Goal: Use online tool/utility: Use online tool/utility

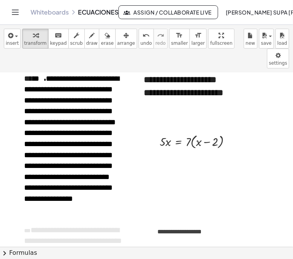
scroll to position [7, 0]
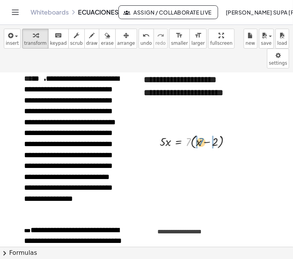
drag, startPoint x: 188, startPoint y: 123, endPoint x: 201, endPoint y: 123, distance: 13.0
click at [201, 132] on div at bounding box center [198, 141] width 85 height 18
click at [213, 133] on div at bounding box center [197, 141] width 82 height 17
drag, startPoint x: 223, startPoint y: 120, endPoint x: 222, endPoint y: 136, distance: 15.3
click at [222, 152] on div at bounding box center [220, 154] width 5 height 5
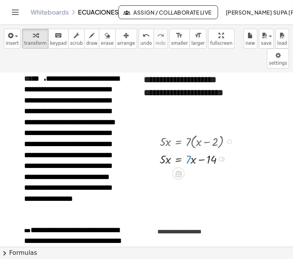
click at [188, 150] on div at bounding box center [198, 158] width 85 height 17
drag, startPoint x: 188, startPoint y: 136, endPoint x: 192, endPoint y: 142, distance: 7.3
click at [192, 150] on div at bounding box center [198, 158] width 85 height 17
drag, startPoint x: 191, startPoint y: 140, endPoint x: 147, endPoint y: 139, distance: 43.2
click at [200, 150] on div at bounding box center [189, 158] width 129 height 17
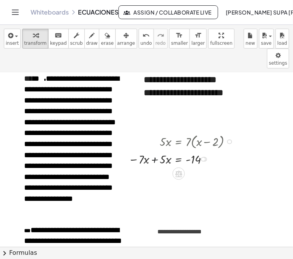
click at [154, 150] on div at bounding box center [183, 158] width 116 height 17
drag, startPoint x: 157, startPoint y: 157, endPoint x: 190, endPoint y: 155, distance: 32.5
drag, startPoint x: 163, startPoint y: 154, endPoint x: 195, endPoint y: 167, distance: 34.6
drag, startPoint x: 163, startPoint y: 149, endPoint x: 166, endPoint y: 159, distance: 10.9
drag, startPoint x: 191, startPoint y: 150, endPoint x: 191, endPoint y: 161, distance: 10.3
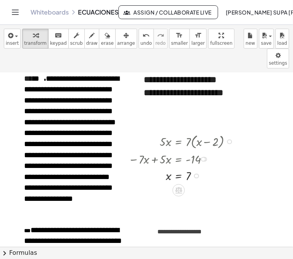
scroll to position [0, 0]
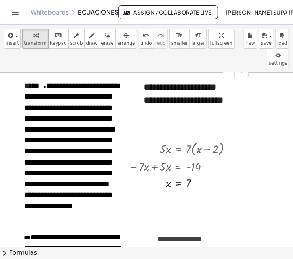
click at [165, 78] on div "**********" at bounding box center [193, 107] width 115 height 68
click at [182, 81] on div "**********" at bounding box center [193, 107] width 115 height 68
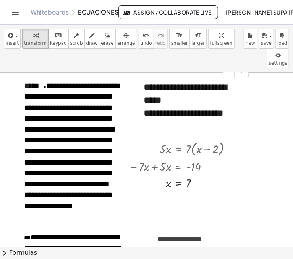
click at [186, 110] on div "**********" at bounding box center [193, 119] width 99 height 26
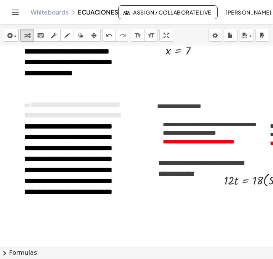
scroll to position [106, 0]
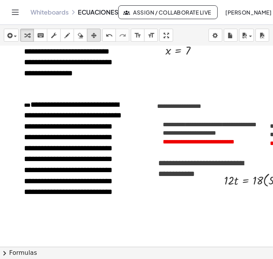
click at [93, 36] on icon "button" at bounding box center [93, 35] width 5 height 9
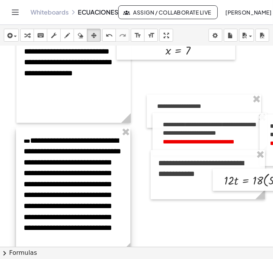
drag, startPoint x: 86, startPoint y: 137, endPoint x: 85, endPoint y: 173, distance: 35.9
click at [85, 173] on div at bounding box center [73, 189] width 115 height 125
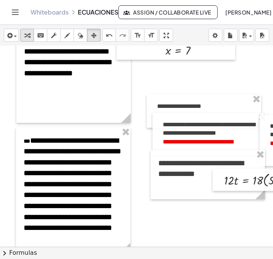
click at [24, 33] on icon "button" at bounding box center [26, 35] width 5 height 9
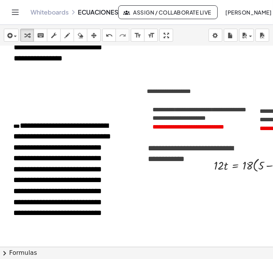
scroll to position [121, 8]
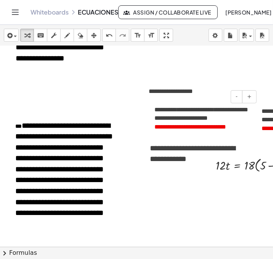
click at [200, 129] on span "**********" at bounding box center [185, 127] width 32 height 6
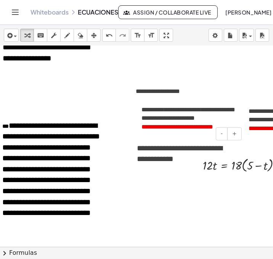
scroll to position [121, 21]
click at [167, 129] on div "- +" at bounding box center [185, 133] width 115 height 13
click at [166, 121] on span "**********" at bounding box center [189, 114] width 94 height 15
click at [257, 129] on span "*******" at bounding box center [258, 128] width 19 height 6
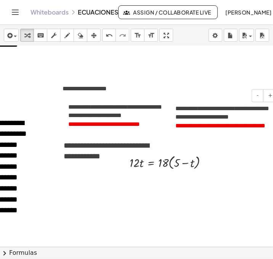
scroll to position [123, 95]
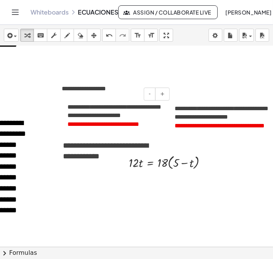
click at [127, 123] on span "**********" at bounding box center [127, 124] width 26 height 6
click at [196, 130] on p "**********" at bounding box center [222, 125] width 94 height 9
click at [194, 128] on span "*******" at bounding box center [184, 126] width 19 height 6
drag, startPoint x: 160, startPoint y: 160, endPoint x: 181, endPoint y: 167, distance: 22.1
click at [181, 167] on div at bounding box center [171, 162] width 92 height 18
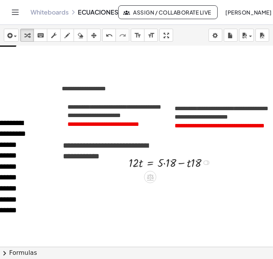
click at [165, 161] on div at bounding box center [172, 162] width 94 height 17
drag, startPoint x: 175, startPoint y: 160, endPoint x: 111, endPoint y: 162, distance: 64.6
click at [198, 163] on div at bounding box center [168, 162] width 136 height 17
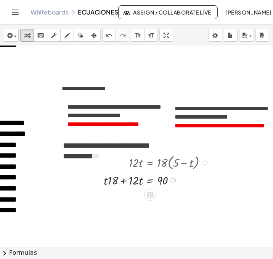
drag, startPoint x: 174, startPoint y: 163, endPoint x: 175, endPoint y: 184, distance: 21.4
click at [150, 180] on div "· 12 · t = 90 + · t · 18 +" at bounding box center [150, 180] width 0 height 0
click at [123, 182] on div at bounding box center [158, 179] width 117 height 17
drag, startPoint x: 134, startPoint y: 194, endPoint x: 165, endPoint y: 205, distance: 32.7
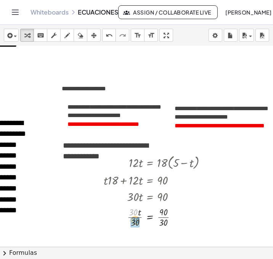
drag, startPoint x: 132, startPoint y: 210, endPoint x: 134, endPoint y: 219, distance: 9.7
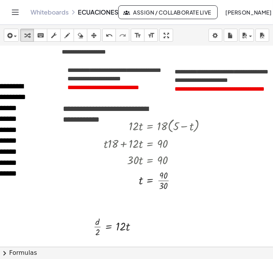
scroll to position [175, 95]
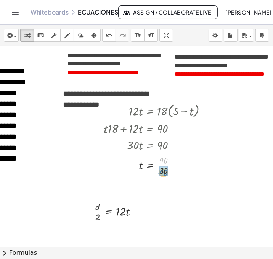
drag, startPoint x: 163, startPoint y: 158, endPoint x: 163, endPoint y: 171, distance: 13.7
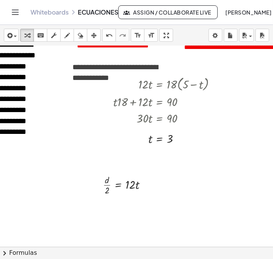
scroll to position [205, 86]
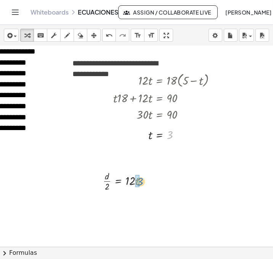
drag, startPoint x: 168, startPoint y: 134, endPoint x: 138, endPoint y: 181, distance: 55.3
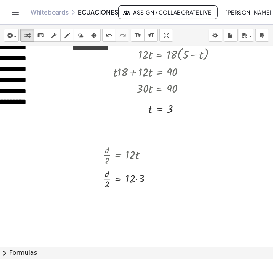
scroll to position [249, 86]
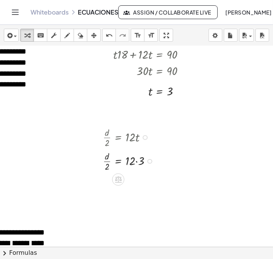
click at [136, 161] on div at bounding box center [130, 161] width 62 height 24
drag, startPoint x: 106, startPoint y: 188, endPoint x: 142, endPoint y: 184, distance: 36.5
click at [142, 184] on div at bounding box center [130, 184] width 62 height 24
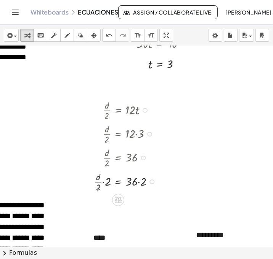
scroll to position [281, 86]
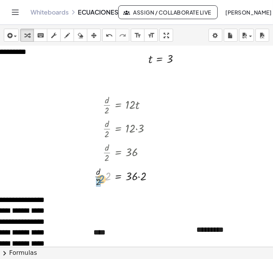
drag, startPoint x: 108, startPoint y: 176, endPoint x: 100, endPoint y: 181, distance: 9.1
click at [139, 196] on div at bounding box center [127, 196] width 73 height 17
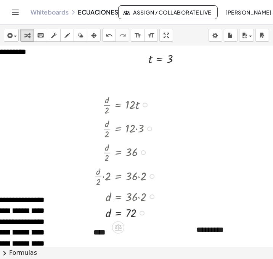
scroll to position [288, 86]
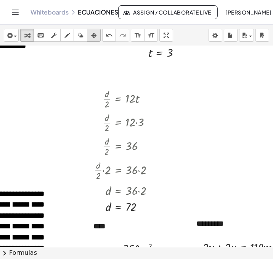
click at [95, 31] on icon "button" at bounding box center [93, 35] width 5 height 9
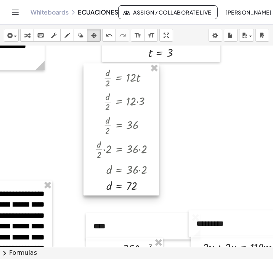
drag, startPoint x: 111, startPoint y: 99, endPoint x: 112, endPoint y: 78, distance: 21.0
click at [112, 78] on div at bounding box center [122, 129] width 76 height 132
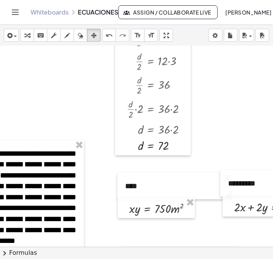
scroll to position [328, 53]
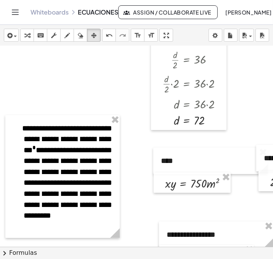
scroll to position [370, 18]
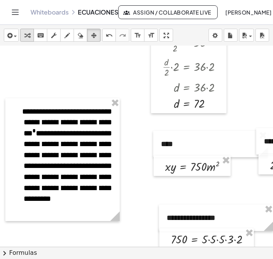
click at [27, 39] on icon "button" at bounding box center [26, 35] width 5 height 9
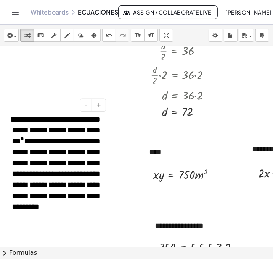
scroll to position [362, 30]
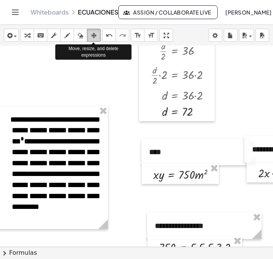
click at [91, 33] on icon "button" at bounding box center [93, 35] width 5 height 9
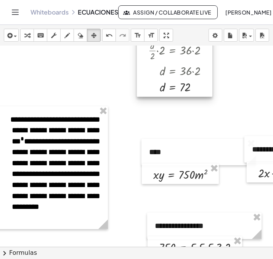
drag, startPoint x: 153, startPoint y: 78, endPoint x: 150, endPoint y: 54, distance: 24.5
click at [150, 54] on div at bounding box center [175, 31] width 76 height 132
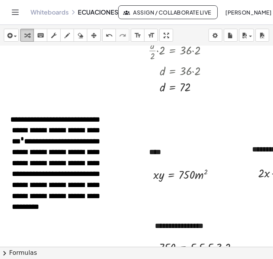
click at [25, 33] on icon "button" at bounding box center [26, 35] width 5 height 9
click at [67, 36] on icon "button" at bounding box center [67, 35] width 5 height 9
drag, startPoint x: 137, startPoint y: 102, endPoint x: 137, endPoint y: 122, distance: 20.6
drag, startPoint x: 138, startPoint y: 102, endPoint x: 188, endPoint y: 101, distance: 50.0
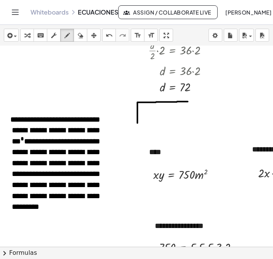
drag, startPoint x: 188, startPoint y: 101, endPoint x: 188, endPoint y: 118, distance: 17.2
drag, startPoint x: 139, startPoint y: 122, endPoint x: 188, endPoint y: 121, distance: 49.3
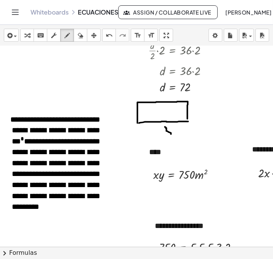
drag, startPoint x: 165, startPoint y: 126, endPoint x: 171, endPoint y: 133, distance: 9.5
drag, startPoint x: 171, startPoint y: 126, endPoint x: 163, endPoint y: 132, distance: 10.0
drag, startPoint x: 191, startPoint y: 108, endPoint x: 196, endPoint y: 112, distance: 6.0
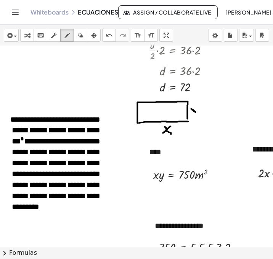
drag, startPoint x: 199, startPoint y: 108, endPoint x: 192, endPoint y: 117, distance: 11.9
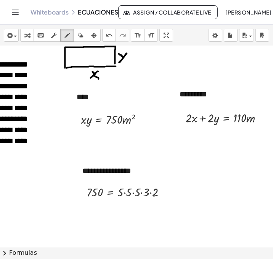
scroll to position [437, 103]
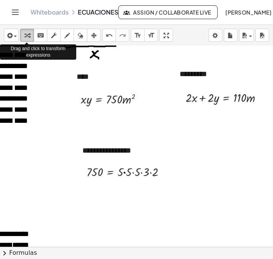
click at [27, 32] on icon "button" at bounding box center [26, 35] width 5 height 9
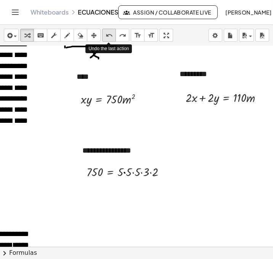
click at [108, 36] on icon "undo" at bounding box center [109, 35] width 7 height 9
click at [123, 173] on div at bounding box center [129, 171] width 93 height 17
click at [124, 170] on div at bounding box center [129, 171] width 93 height 17
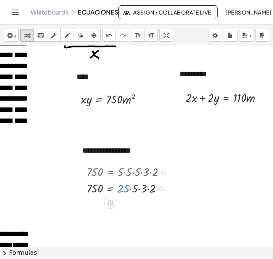
click at [121, 184] on div at bounding box center [129, 187] width 93 height 17
click at [139, 188] on div at bounding box center [129, 187] width 93 height 17
click at [143, 189] on div at bounding box center [129, 187] width 93 height 17
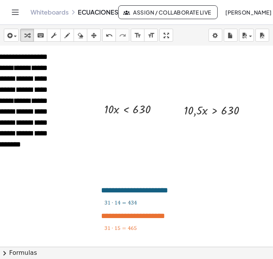
scroll to position [614, 84]
drag, startPoint x: 106, startPoint y: 107, endPoint x: 141, endPoint y: 118, distance: 36.1
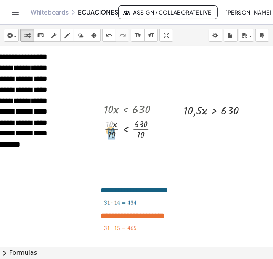
drag, startPoint x: 110, startPoint y: 124, endPoint x: 112, endPoint y: 132, distance: 7.7
click at [155, 151] on div at bounding box center [155, 152] width 5 height 5
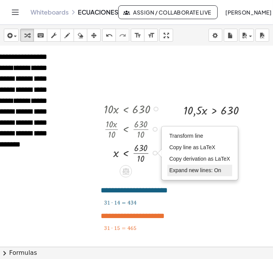
click at [212, 171] on span "Expand new lines: On" at bounding box center [196, 170] width 52 height 6
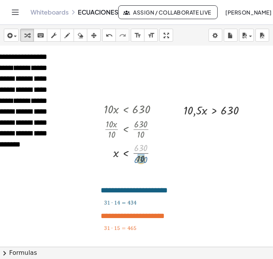
drag, startPoint x: 143, startPoint y: 144, endPoint x: 143, endPoint y: 157, distance: 13.4
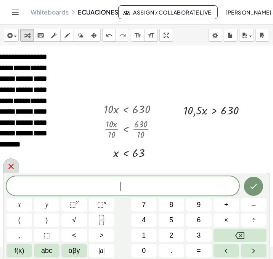
click at [9, 167] on icon at bounding box center [10, 166] width 9 height 9
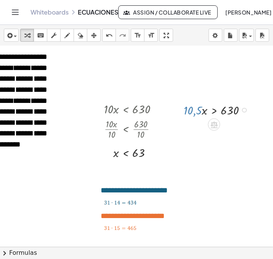
click at [189, 103] on div at bounding box center [218, 109] width 76 height 17
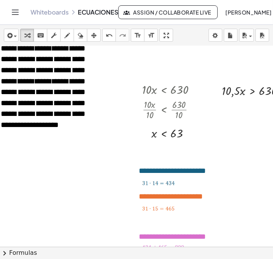
scroll to position [642, 61]
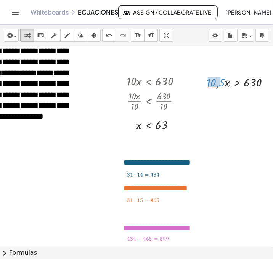
drag, startPoint x: 208, startPoint y: 76, endPoint x: 221, endPoint y: 87, distance: 16.5
click at [221, 87] on div at bounding box center [241, 81] width 76 height 17
drag, startPoint x: 215, startPoint y: 83, endPoint x: 253, endPoint y: 98, distance: 40.4
drag, startPoint x: 215, startPoint y: 75, endPoint x: 217, endPoint y: 88, distance: 13.5
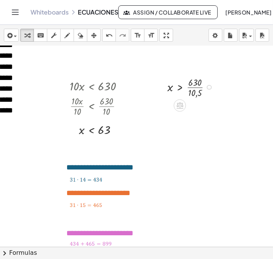
scroll to position [637, 119]
click at [208, 86] on div at bounding box center [191, 87] width 57 height 24
drag, startPoint x: 196, startPoint y: 92, endPoint x: 196, endPoint y: 82, distance: 9.5
drag, startPoint x: 201, startPoint y: 82, endPoint x: 202, endPoint y: 95, distance: 13.0
click at [202, 95] on div "· 10,5 · x > 630 · 10,5 · x · 10,5 > · 630 · 10,5 x > · 630 · 10,5 60 x > 60" at bounding box center [183, 87] width 54 height 20
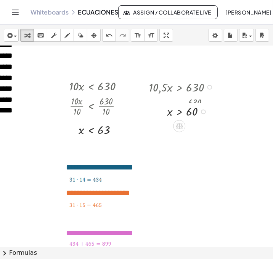
drag, startPoint x: 203, startPoint y: 87, endPoint x: 203, endPoint y: 115, distance: 27.5
click at [179, 112] on div "x > 60" at bounding box center [179, 112] width 0 height 0
drag, startPoint x: 202, startPoint y: 107, endPoint x: 204, endPoint y: 129, distance: 22.7
click at [179, 128] on div "x > 60" at bounding box center [179, 128] width 0 height 0
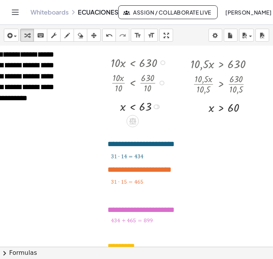
scroll to position [660, 78]
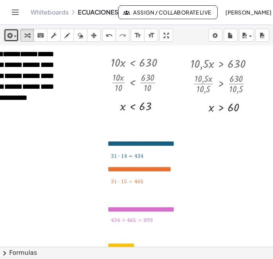
click at [15, 39] on div "button" at bounding box center [11, 35] width 11 height 9
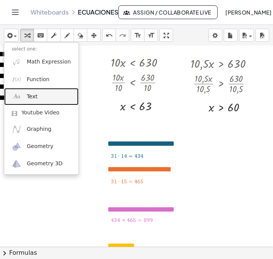
click at [43, 98] on link "Text" at bounding box center [41, 96] width 74 height 17
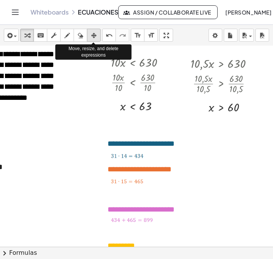
click at [93, 34] on icon "button" at bounding box center [93, 35] width 5 height 9
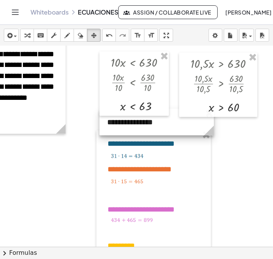
drag, startPoint x: 32, startPoint y: 162, endPoint x: 183, endPoint y: 118, distance: 157.0
click at [183, 118] on div at bounding box center [157, 122] width 115 height 26
click at [144, 121] on div at bounding box center [157, 122] width 115 height 26
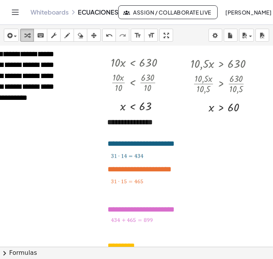
click at [27, 35] on icon "button" at bounding box center [26, 35] width 5 height 9
drag, startPoint x: 155, startPoint y: 123, endPoint x: 105, endPoint y: 127, distance: 49.4
click at [105, 127] on div "**********" at bounding box center [157, 122] width 115 height 26
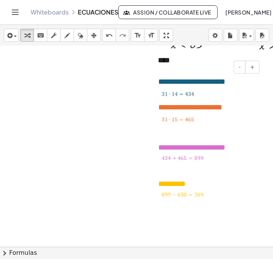
scroll to position [720, 27]
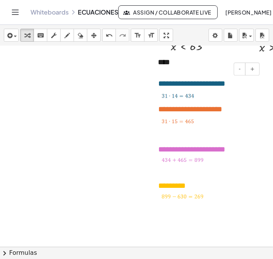
click at [189, 163] on img at bounding box center [183, 160] width 42 height 7
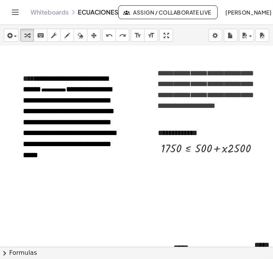
scroll to position [984, 5]
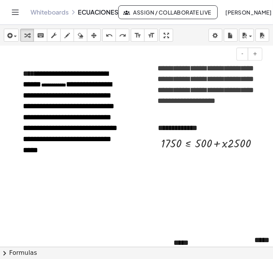
click at [160, 92] on span "**********" at bounding box center [206, 84] width 97 height 40
drag, startPoint x: 199, startPoint y: 138, endPoint x: 145, endPoint y: 139, distance: 53.9
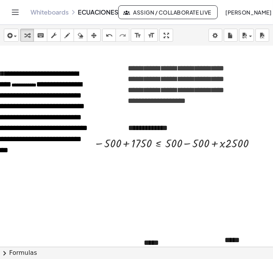
scroll to position [984, 39]
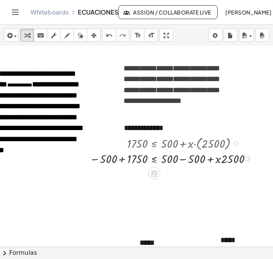
drag, startPoint x: 248, startPoint y: 142, endPoint x: 249, endPoint y: 161, distance: 18.7
click at [154, 158] on div "1750 ≤ + · x · 2500 − 500 + + 500 − 500" at bounding box center [154, 158] width 0 height 0
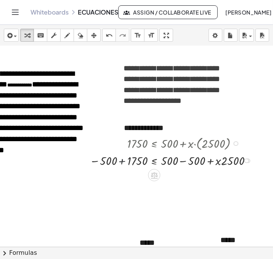
click at [122, 162] on div at bounding box center [173, 159] width 174 height 17
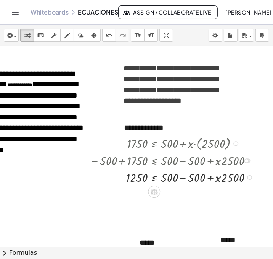
click at [184, 178] on div at bounding box center [174, 176] width 176 height 17
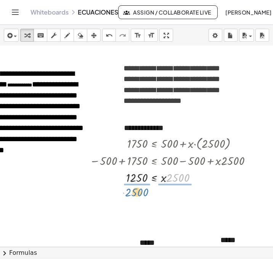
drag, startPoint x: 174, startPoint y: 173, endPoint x: 132, endPoint y: 188, distance: 44.3
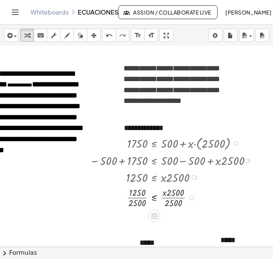
click at [191, 198] on div at bounding box center [191, 197] width 5 height 5
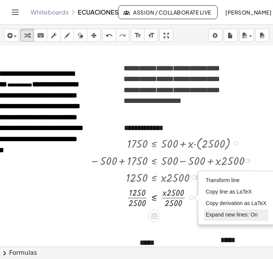
click at [212, 217] on li "Expand new lines: On" at bounding box center [236, 214] width 65 height 11
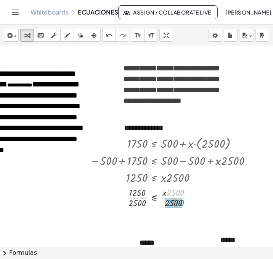
drag, startPoint x: 178, startPoint y: 193, endPoint x: 178, endPoint y: 203, distance: 10.3
drag, startPoint x: 137, startPoint y: 191, endPoint x: 137, endPoint y: 201, distance: 9.9
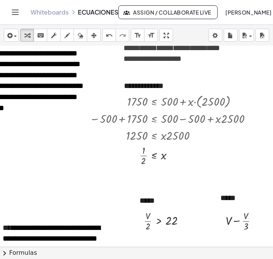
scroll to position [1027, 39]
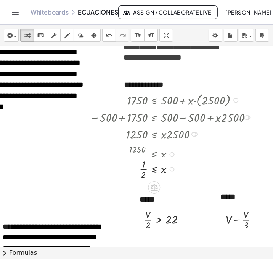
drag, startPoint x: 171, startPoint y: 154, endPoint x: 171, endPoint y: 172, distance: 18.3
click at [154, 169] on div "≤ x · · 1 2 Transform line Copy line as LaTeX Copy derivation as LaTeX Expand n…" at bounding box center [154, 169] width 0 height 0
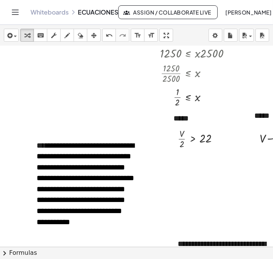
scroll to position [1111, 5]
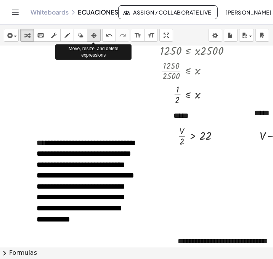
click at [93, 37] on icon "button" at bounding box center [93, 35] width 5 height 9
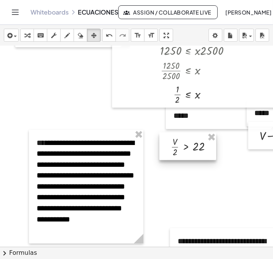
drag, startPoint x: 183, startPoint y: 139, endPoint x: 176, endPoint y: 150, distance: 12.7
click at [176, 150] on div at bounding box center [188, 145] width 57 height 27
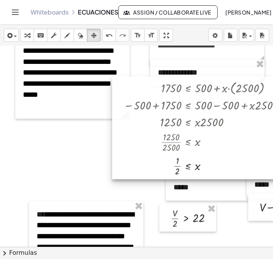
scroll to position [1039, 5]
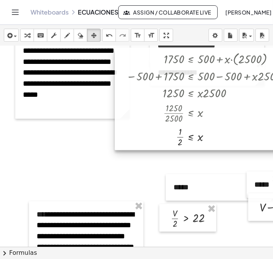
drag, startPoint x: 194, startPoint y: 118, endPoint x: 197, endPoint y: 89, distance: 29.1
click at [197, 89] on div at bounding box center [203, 98] width 176 height 102
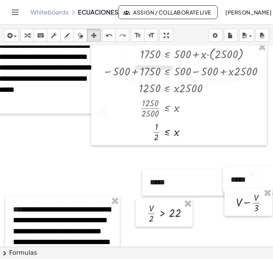
scroll to position [1047, 32]
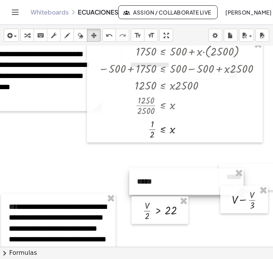
drag, startPoint x: 152, startPoint y: 189, endPoint x: 142, endPoint y: 191, distance: 10.1
click at [142, 191] on div at bounding box center [186, 181] width 115 height 26
click at [260, 180] on div at bounding box center [276, 176] width 115 height 26
click at [29, 37] on icon "button" at bounding box center [26, 35] width 5 height 9
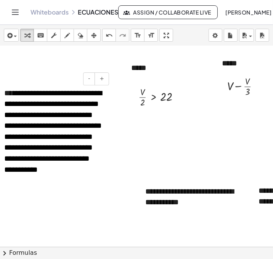
scroll to position [1160, 36]
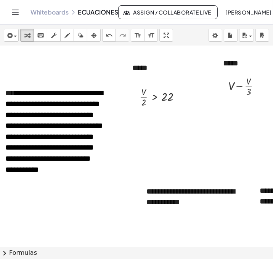
drag, startPoint x: 138, startPoint y: 240, endPoint x: 147, endPoint y: 240, distance: 8.8
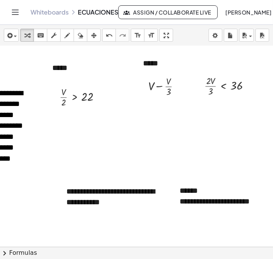
scroll to position [1160, 122]
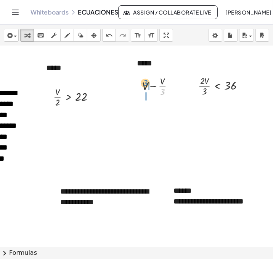
drag, startPoint x: 162, startPoint y: 94, endPoint x: 145, endPoint y: 85, distance: 19.3
click at [145, 85] on div at bounding box center [161, 86] width 45 height 24
drag, startPoint x: 149, startPoint y: 101, endPoint x: 147, endPoint y: 112, distance: 10.8
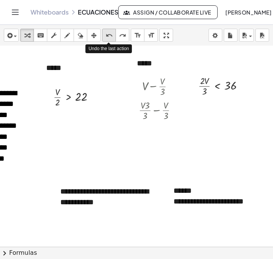
click at [113, 34] on div "undo" at bounding box center [109, 35] width 10 height 9
click at [158, 109] on div at bounding box center [161, 109] width 52 height 24
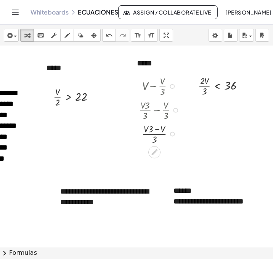
click at [156, 129] on div at bounding box center [161, 133] width 52 height 24
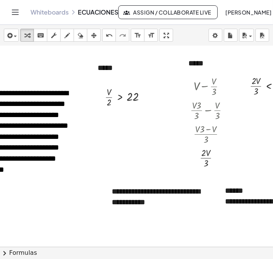
scroll to position [1160, 70]
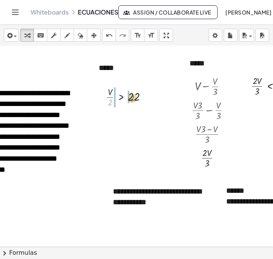
drag, startPoint x: 108, startPoint y: 102, endPoint x: 131, endPoint y: 98, distance: 23.3
click at [131, 98] on div at bounding box center [129, 96] width 55 height 24
drag, startPoint x: 110, startPoint y: 123, endPoint x: 102, endPoint y: 126, distance: 8.9
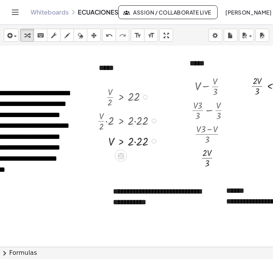
click at [134, 141] on div at bounding box center [130, 140] width 72 height 17
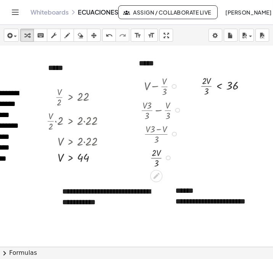
scroll to position [1160, 137]
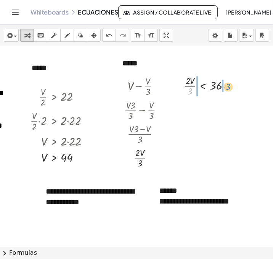
drag, startPoint x: 191, startPoint y: 91, endPoint x: 228, endPoint y: 85, distance: 38.4
click at [228, 85] on div at bounding box center [210, 85] width 60 height 24
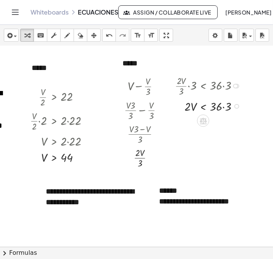
click at [222, 107] on div at bounding box center [209, 105] width 77 height 17
click at [224, 107] on div at bounding box center [209, 105] width 77 height 17
drag, startPoint x: 186, startPoint y: 107, endPoint x: 221, endPoint y: 117, distance: 36.7
drag, startPoint x: 189, startPoint y: 103, endPoint x: 191, endPoint y: 110, distance: 7.9
drag, startPoint x: 220, startPoint y: 102, endPoint x: 220, endPoint y: 110, distance: 8.8
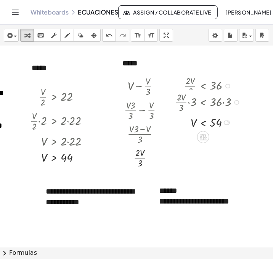
drag, startPoint x: 226, startPoint y: 104, endPoint x: 228, endPoint y: 123, distance: 19.2
click at [228, 123] on div at bounding box center [226, 122] width 5 height 5
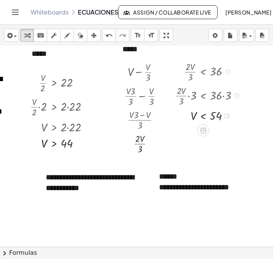
scroll to position [1175, 137]
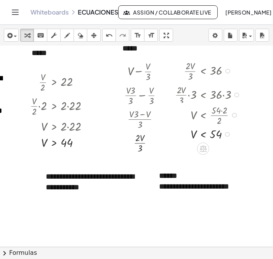
drag, startPoint x: 228, startPoint y: 115, endPoint x: 229, endPoint y: 137, distance: 22.9
click at [204, 134] on div "V < 54" at bounding box center [204, 134] width 0 height 0
click at [113, 37] on div "undo" at bounding box center [109, 35] width 10 height 9
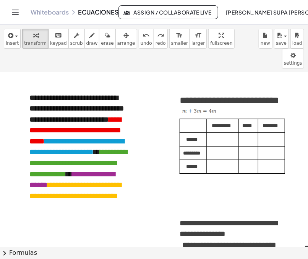
scroll to position [1412, 9]
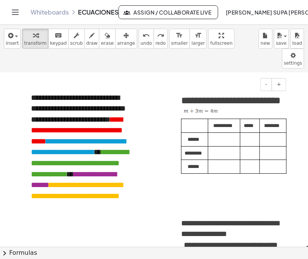
click at [249, 138] on p at bounding box center [248, 138] width 11 height 11
click at [272, 148] on p at bounding box center [271, 152] width 18 height 11
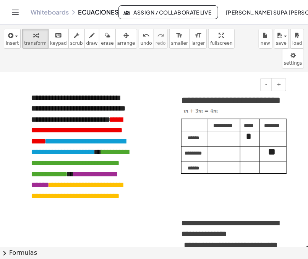
click at [214, 150] on p at bounding box center [223, 151] width 24 height 11
click at [244, 148] on p at bounding box center [248, 151] width 11 height 11
click at [214, 163] on p at bounding box center [223, 166] width 24 height 11
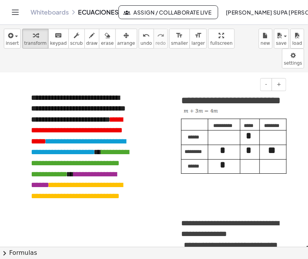
click at [276, 137] on p at bounding box center [271, 135] width 18 height 11
click at [267, 160] on p at bounding box center [271, 164] width 18 height 11
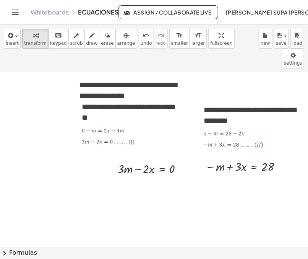
scroll to position [1551, 116]
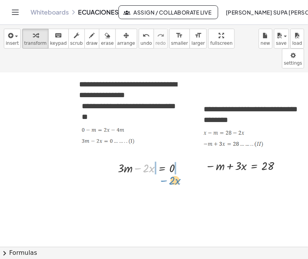
drag, startPoint x: 132, startPoint y: 149, endPoint x: 158, endPoint y: 162, distance: 29.5
click at [134, 159] on div at bounding box center [145, 167] width 107 height 17
drag, startPoint x: 177, startPoint y: 150, endPoint x: 175, endPoint y: 164, distance: 14.4
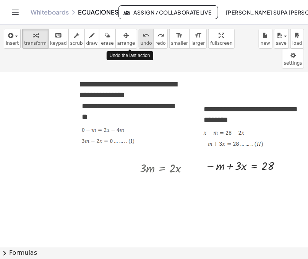
click at [141, 40] on span "undo" at bounding box center [146, 42] width 11 height 5
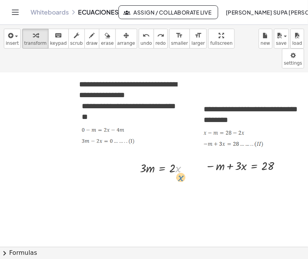
drag, startPoint x: 178, startPoint y: 150, endPoint x: 180, endPoint y: 160, distance: 10.7
drag, startPoint x: 181, startPoint y: 147, endPoint x: 186, endPoint y: 170, distance: 22.8
click at [162, 186] on div "· 3 · m = · 2 · x" at bounding box center [162, 186] width 0 height 0
drag, startPoint x: 138, startPoint y: 167, endPoint x: 170, endPoint y: 182, distance: 35.7
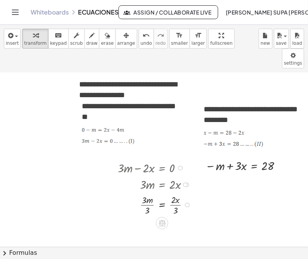
click at [185, 202] on div at bounding box center [187, 204] width 5 height 5
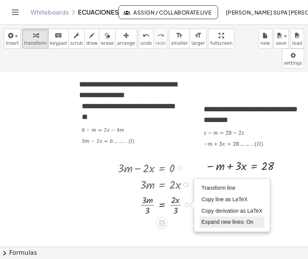
click at [212, 218] on span "Expand new lines: On" at bounding box center [228, 221] width 52 height 6
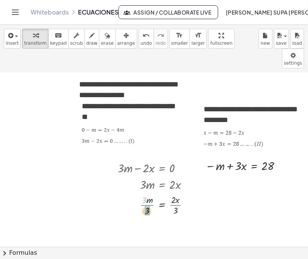
drag, startPoint x: 139, startPoint y: 179, endPoint x: 142, endPoint y: 191, distance: 12.1
drag, startPoint x: 168, startPoint y: 182, endPoint x: 211, endPoint y: 147, distance: 55.4
drag, startPoint x: 273, startPoint y: 147, endPoint x: 275, endPoint y: 171, distance: 24.5
click at [254, 186] on div "− + · 3 · x = 28 · 2 · x · 3" at bounding box center [254, 186] width 0 height 0
drag, startPoint x: 213, startPoint y: 173, endPoint x: 231, endPoint y: 166, distance: 19.9
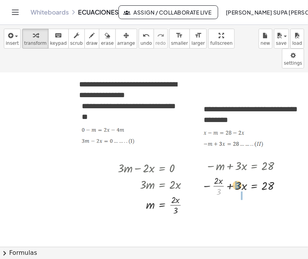
click at [231, 173] on div at bounding box center [243, 185] width 91 height 24
click at [217, 173] on div at bounding box center [240, 185] width 99 height 24
click at [229, 173] on div at bounding box center [245, 185] width 92 height 24
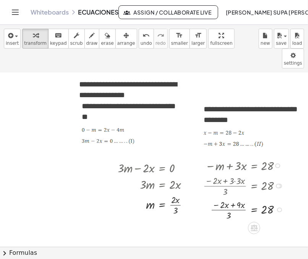
click at [226, 197] on div at bounding box center [245, 209] width 92 height 24
drag, startPoint x: 236, startPoint y: 218, endPoint x: 266, endPoint y: 215, distance: 30.4
click at [266, 221] on div at bounding box center [245, 233] width 92 height 24
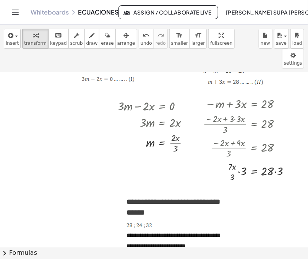
scroll to position [1613, 116]
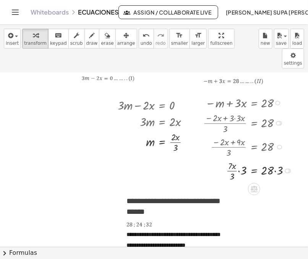
click at [279, 158] on div at bounding box center [249, 170] width 101 height 24
click at [254, 171] on div "= · x · 7 · · 3 · 3 84" at bounding box center [254, 171] width 0 height 0
click at [276, 168] on div at bounding box center [278, 170] width 5 height 5
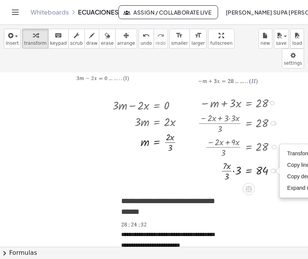
click at [233, 158] on div at bounding box center [240, 170] width 92 height 24
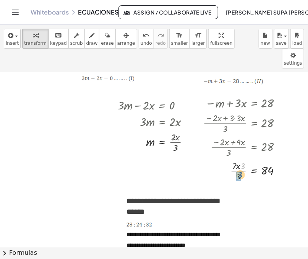
drag, startPoint x: 238, startPoint y: 146, endPoint x: 234, endPoint y: 155, distance: 10.5
drag, startPoint x: 233, startPoint y: 150, endPoint x: 266, endPoint y: 160, distance: 33.8
drag, startPoint x: 233, startPoint y: 145, endPoint x: 234, endPoint y: 150, distance: 5.2
drag, startPoint x: 265, startPoint y: 147, endPoint x: 265, endPoint y: 153, distance: 5.7
click at [265, 158] on div at bounding box center [245, 170] width 92 height 24
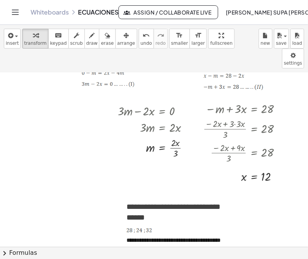
scroll to position [1607, 116]
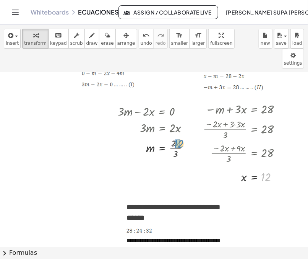
drag, startPoint x: 262, startPoint y: 158, endPoint x: 175, endPoint y: 124, distance: 93.3
drag, startPoint x: 185, startPoint y: 127, endPoint x: 186, endPoint y: 144, distance: 17.3
click at [162, 164] on div "m = · 2 · · 3 12 Transform line Copy line as LaTeX Copy derivation as LaTeX Exp…" at bounding box center [162, 164] width 0 height 0
click at [171, 159] on div at bounding box center [159, 171] width 90 height 24
drag, startPoint x: 170, startPoint y: 149, endPoint x: 170, endPoint y: 156, distance: 7.3
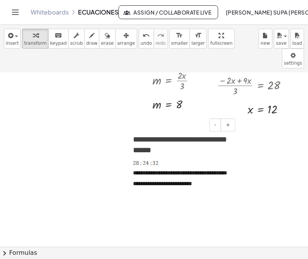
scroll to position [1677, 103]
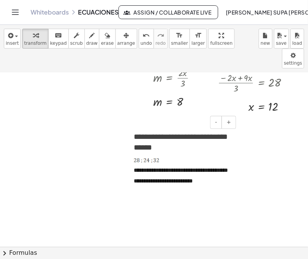
click at [160, 184] on div "**********" at bounding box center [180, 160] width 115 height 74
click at [209, 175] on p "**********" at bounding box center [181, 171] width 94 height 29
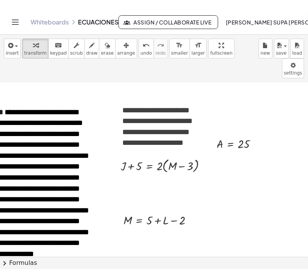
scroll to position [2036, 45]
